Goal: Book appointment/travel/reservation

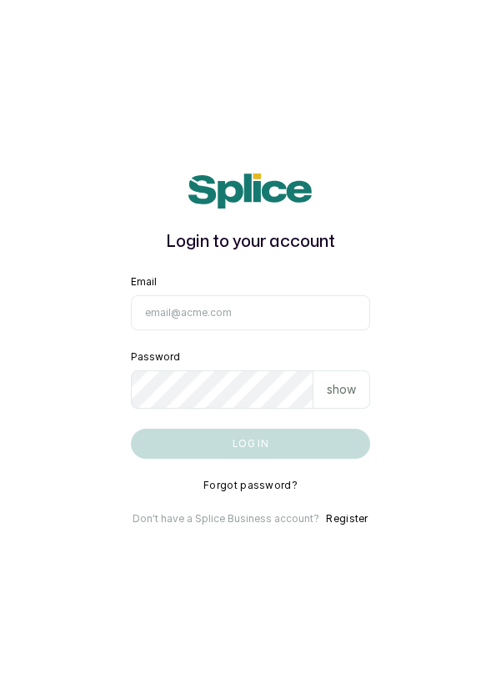
click at [316, 330] on input "Email" at bounding box center [251, 312] width 240 height 35
type input "[EMAIL_ADDRESS][DOMAIN_NAME]"
click at [131, 429] on button "Log in" at bounding box center [251, 444] width 240 height 30
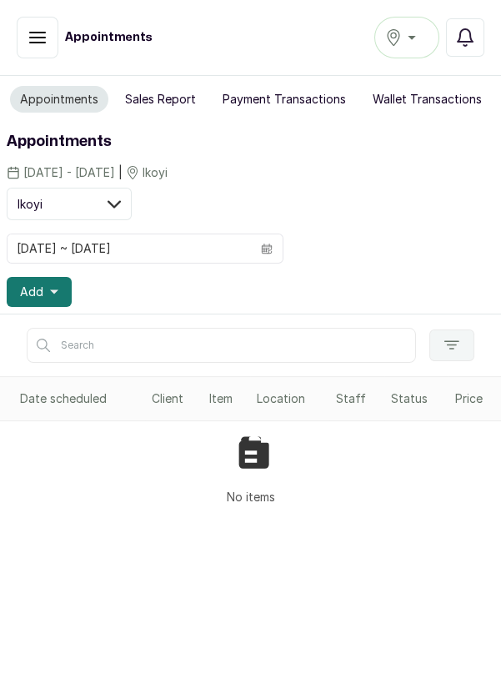
click at [415, 32] on div "Ikoyi" at bounding box center [406, 38] width 43 height 20
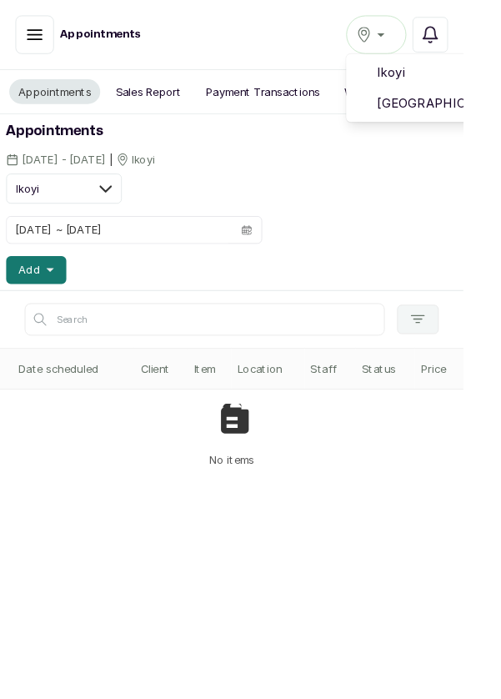
click at [430, 117] on span "[GEOGRAPHIC_DATA]" at bounding box center [468, 112] width 120 height 20
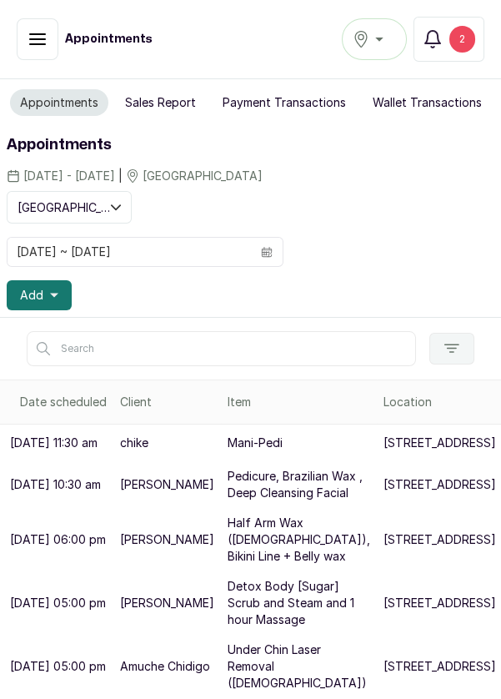
click at [456, 47] on div "2" at bounding box center [463, 39] width 26 height 27
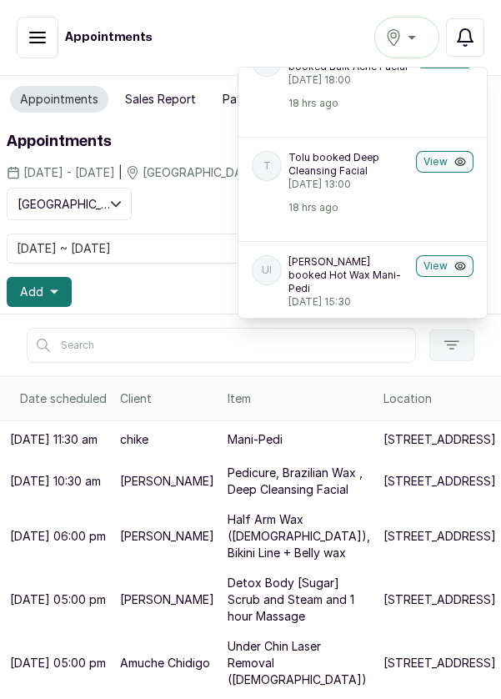
scroll to position [295, 0]
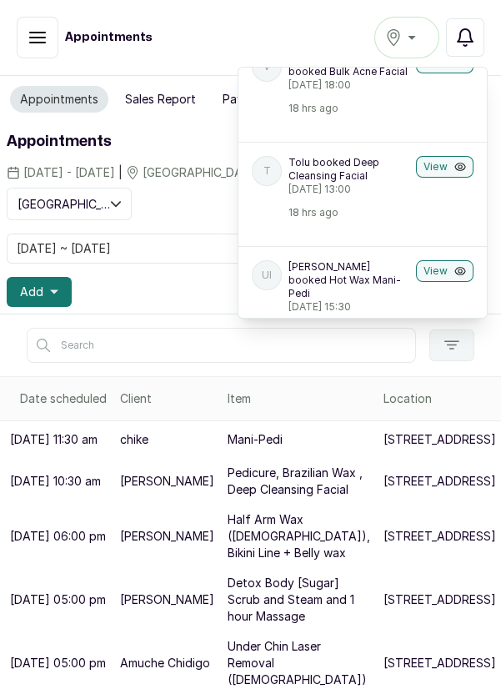
click at [357, 196] on p "Monday, 29 September 2025, 13:00" at bounding box center [349, 189] width 121 height 13
click at [455, 173] on icon "button" at bounding box center [461, 167] width 12 height 12
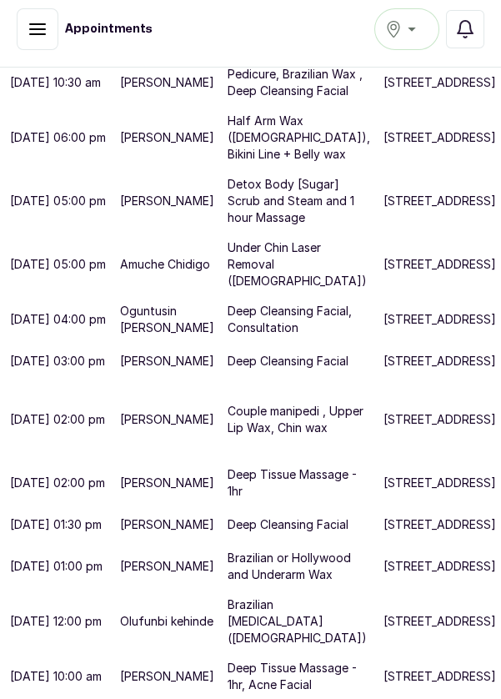
scroll to position [771, 0]
